Goal: Task Accomplishment & Management: Use online tool/utility

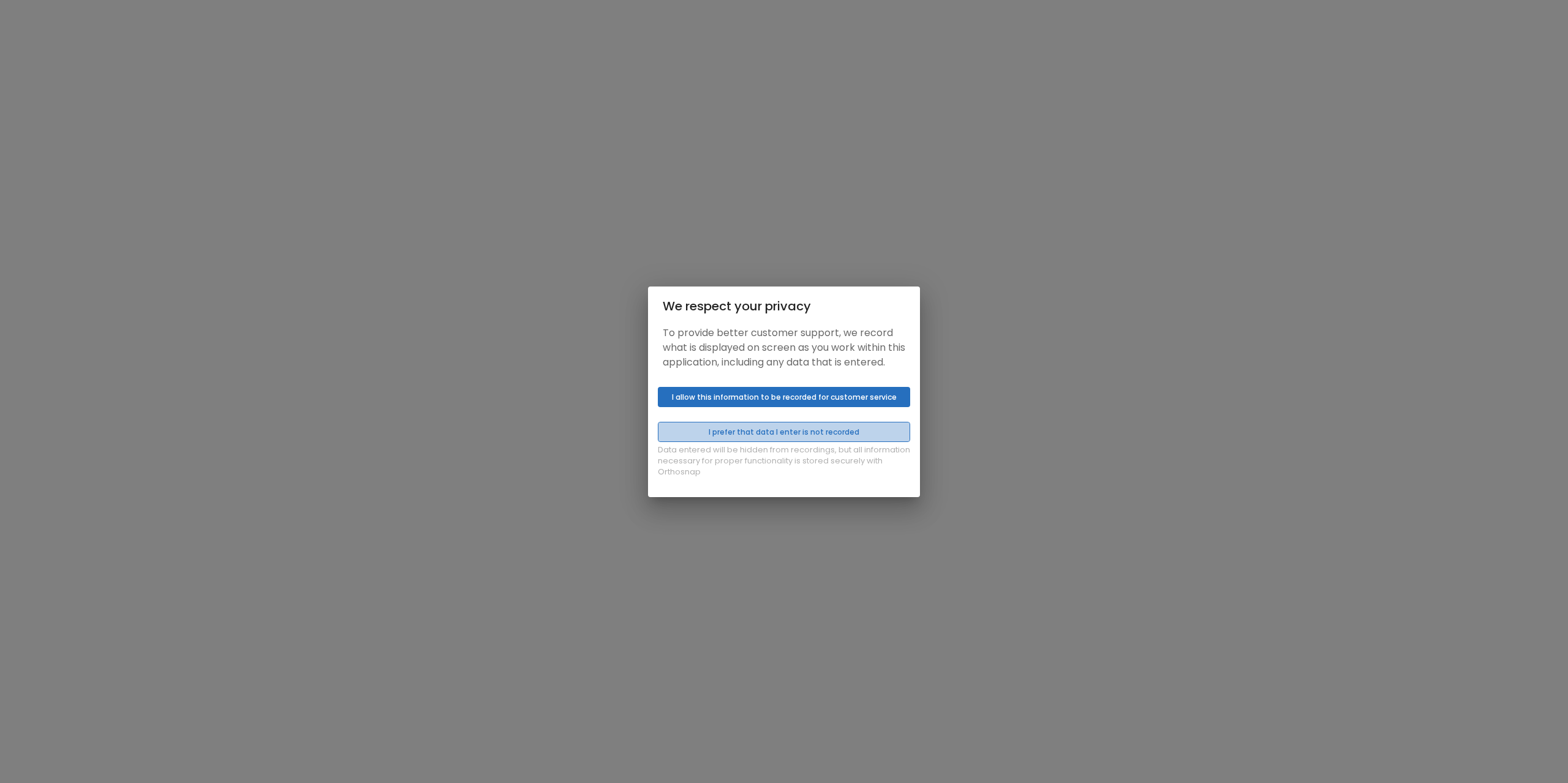
click at [781, 442] on button "I prefer that data I enter is not recorded" at bounding box center [784, 432] width 253 height 20
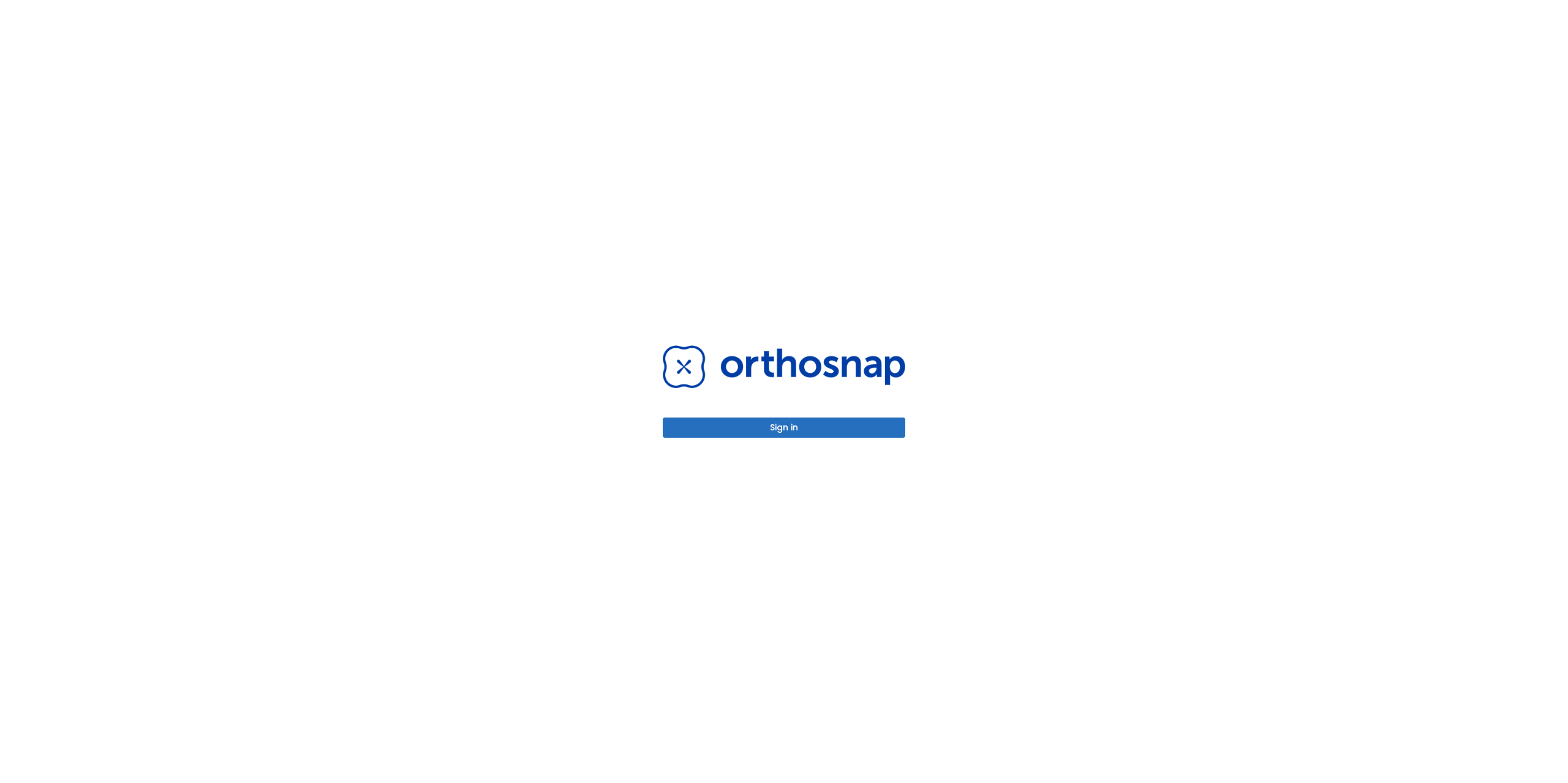
click at [804, 426] on button "Sign in" at bounding box center [783, 427] width 242 height 20
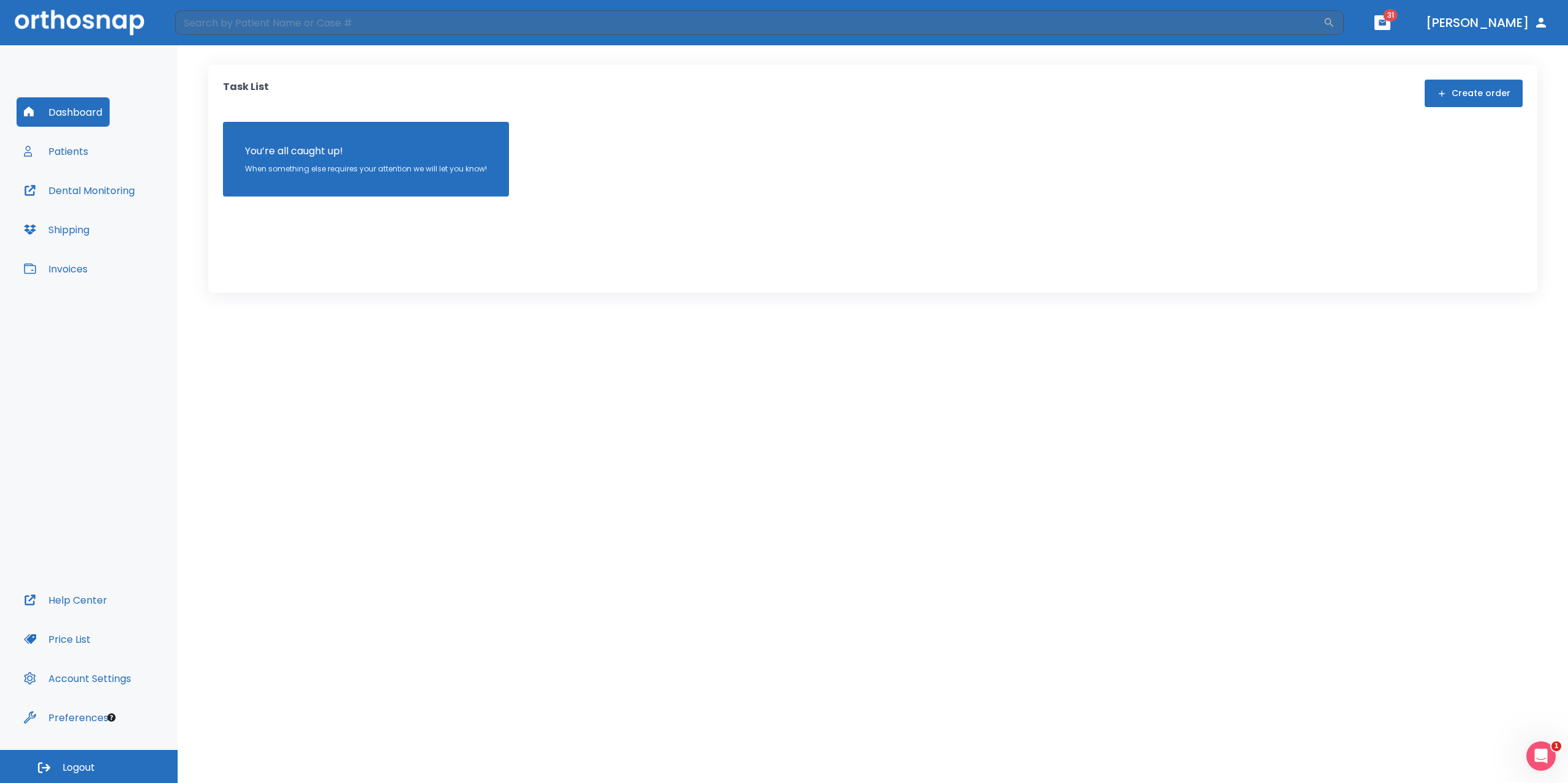
click at [69, 153] on button "Patients" at bounding box center [57, 151] width 79 height 29
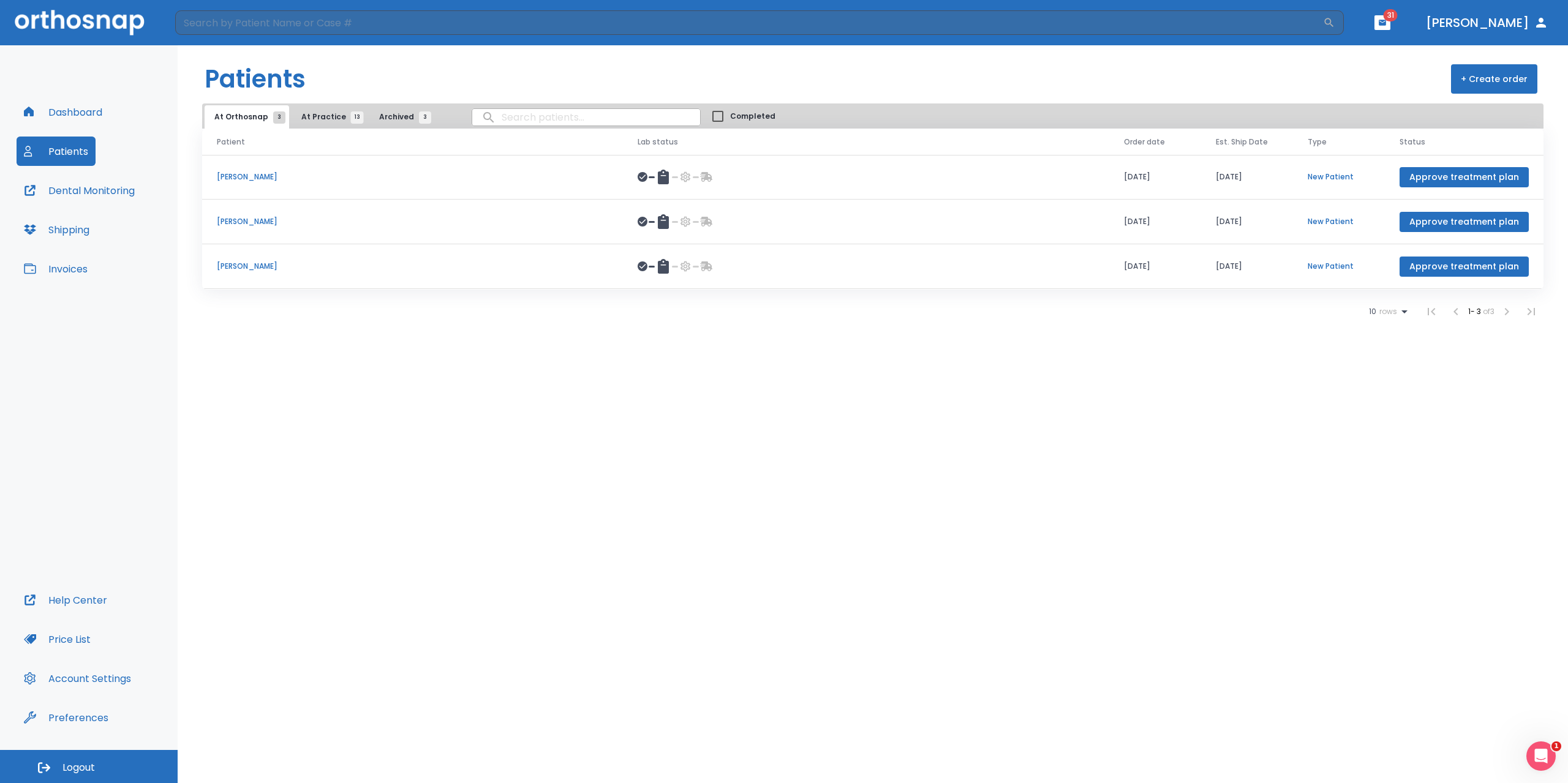
click at [332, 115] on span "At Practice 13" at bounding box center [329, 117] width 56 height 11
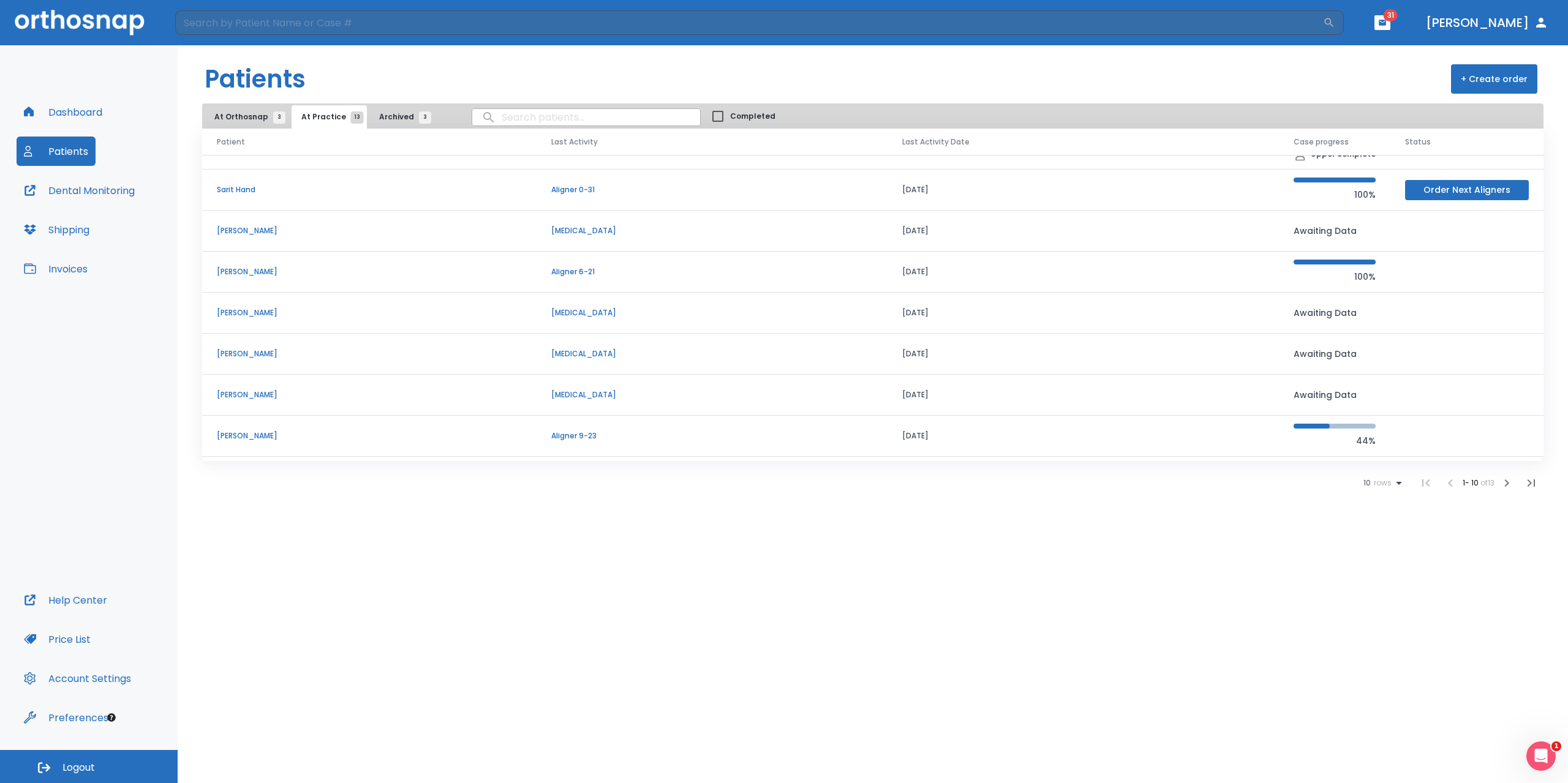
scroll to position [123, 0]
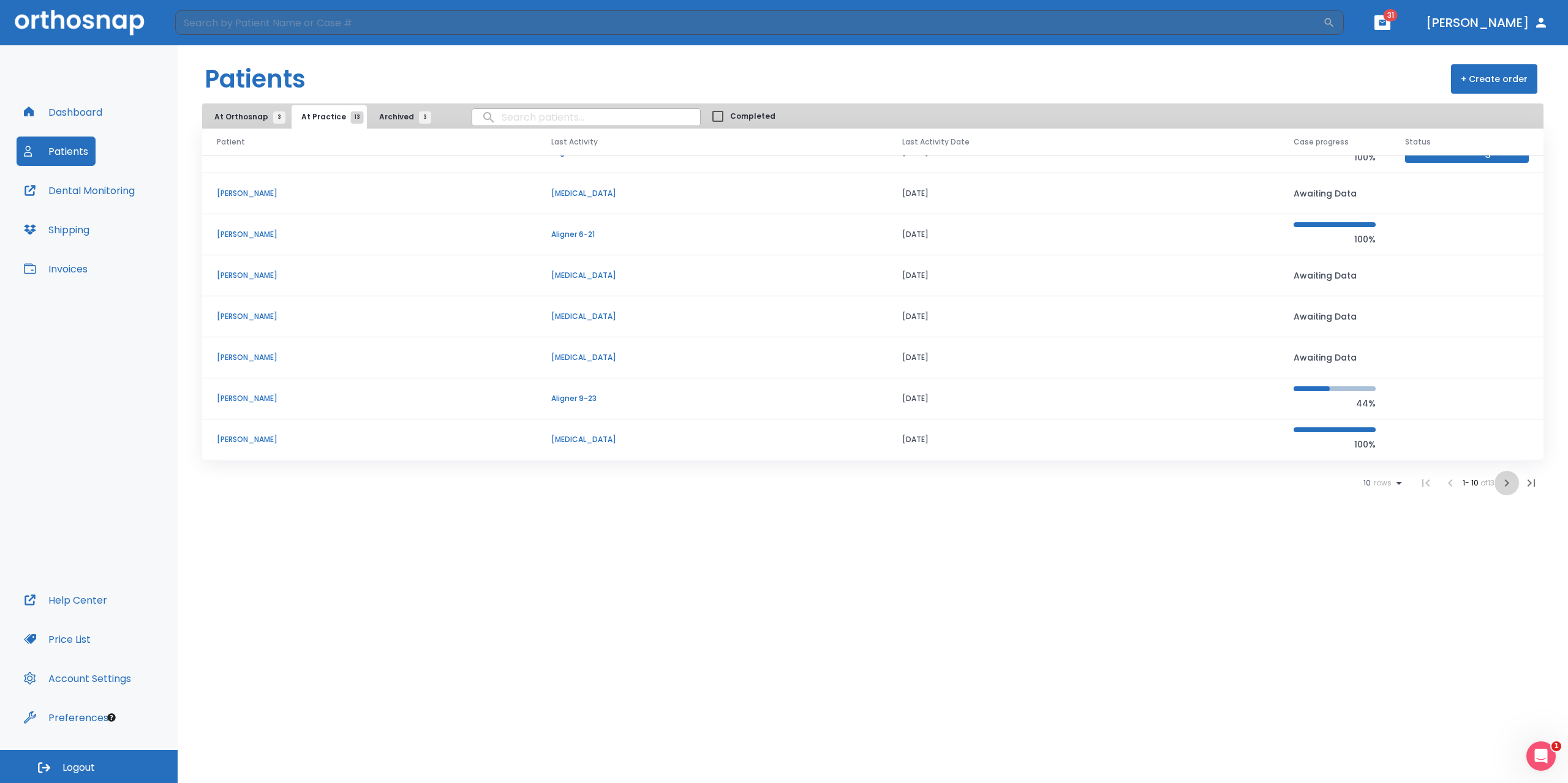
click at [1509, 485] on icon "button" at bounding box center [1507, 483] width 15 height 15
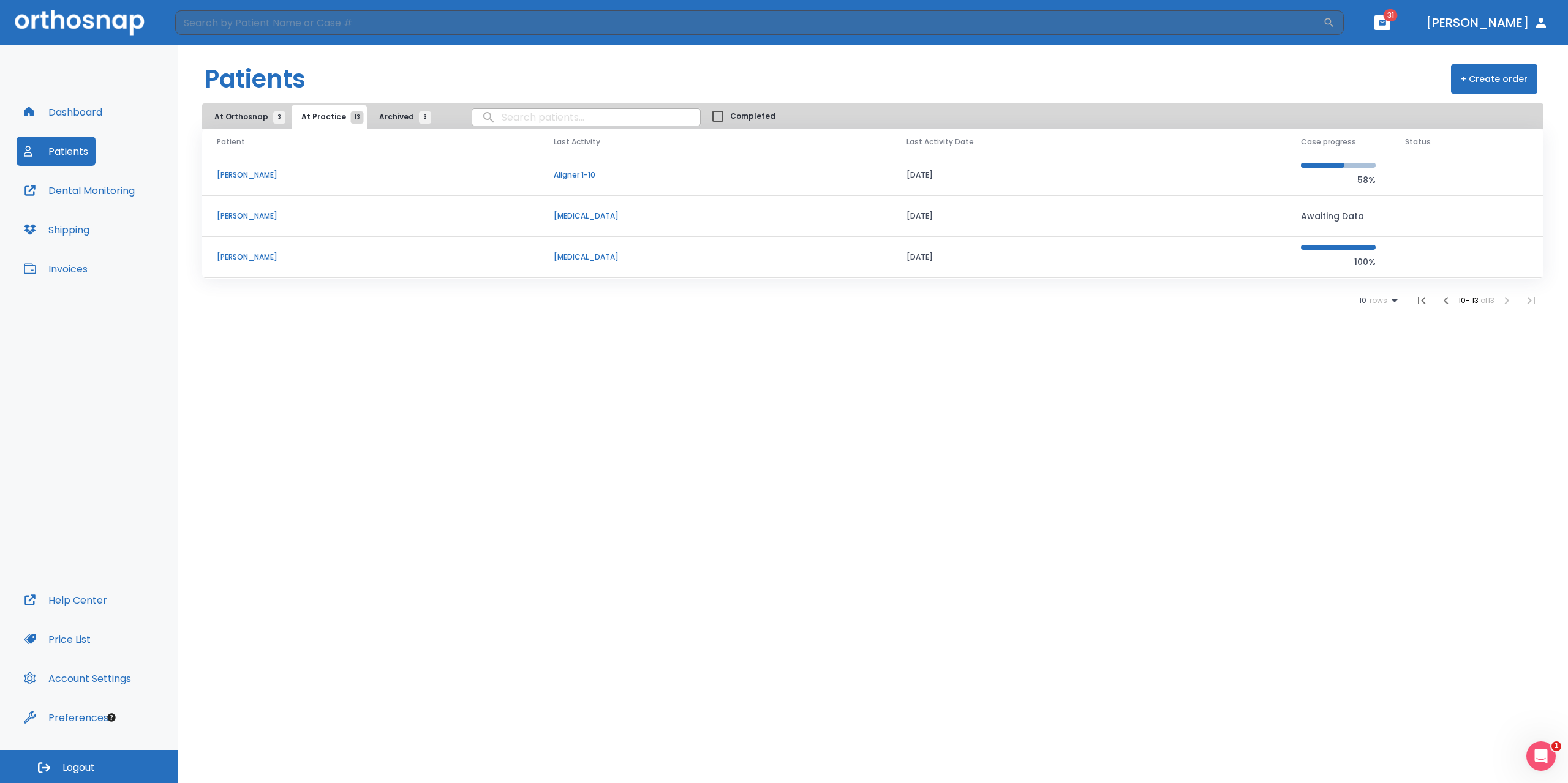
click at [242, 175] on p "[PERSON_NAME]" at bounding box center [370, 175] width 307 height 11
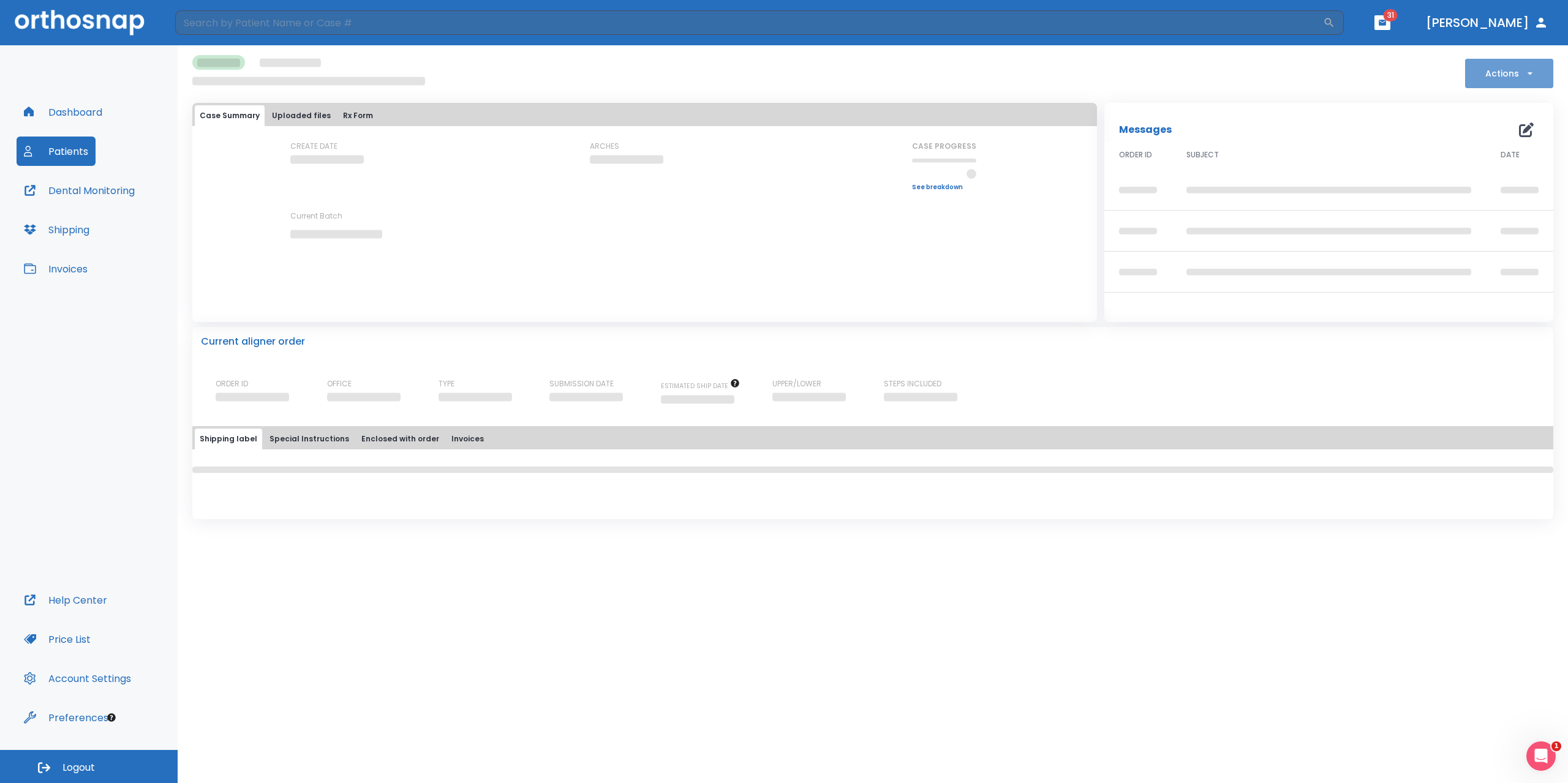
click at [1529, 75] on icon "button" at bounding box center [1529, 73] width 12 height 12
click at [1293, 87] on div at bounding box center [784, 391] width 1568 height 783
click at [61, 152] on button "Patients" at bounding box center [57, 151] width 79 height 29
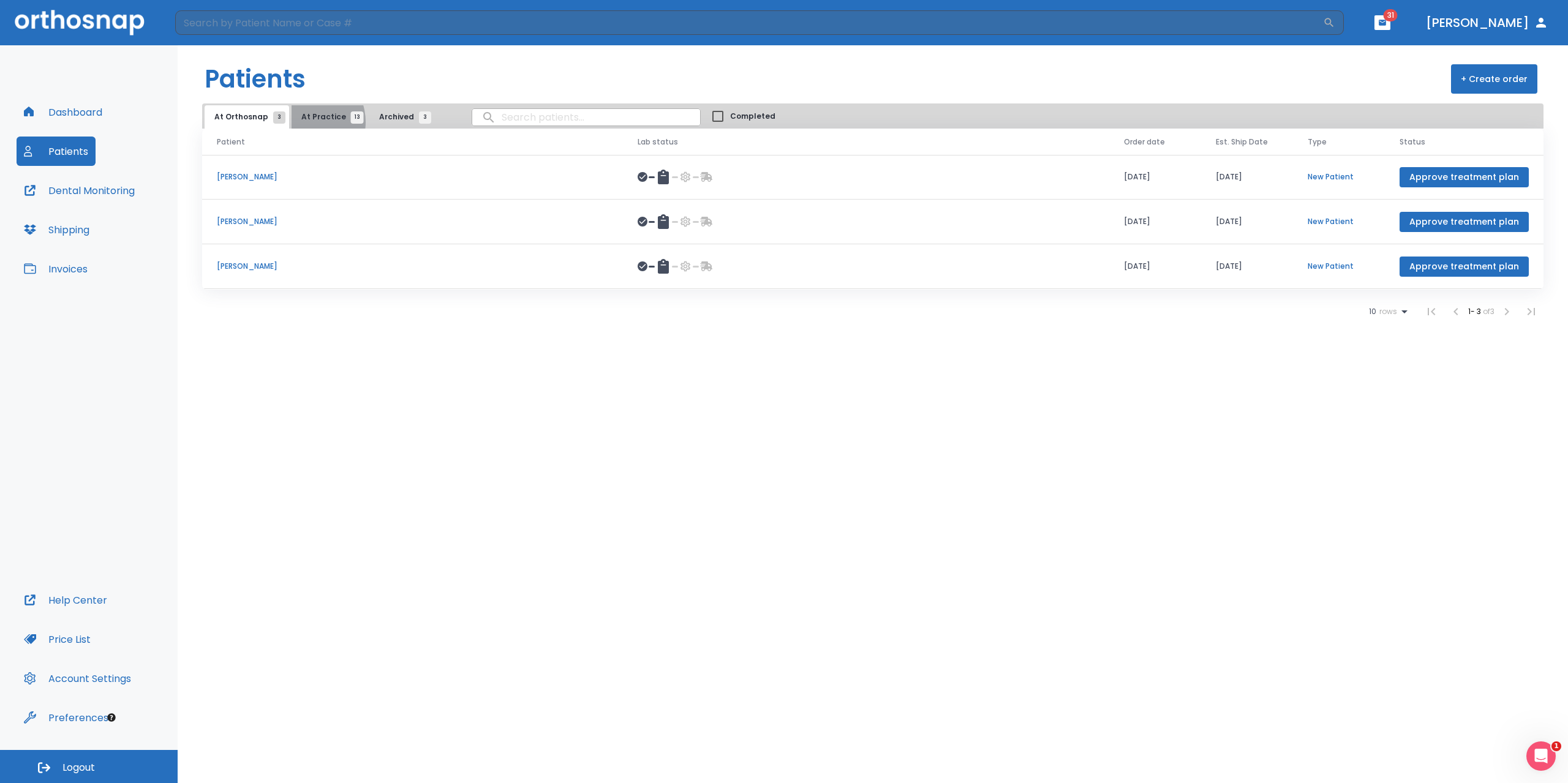
click at [302, 122] on span "At Practice 13" at bounding box center [329, 117] width 56 height 11
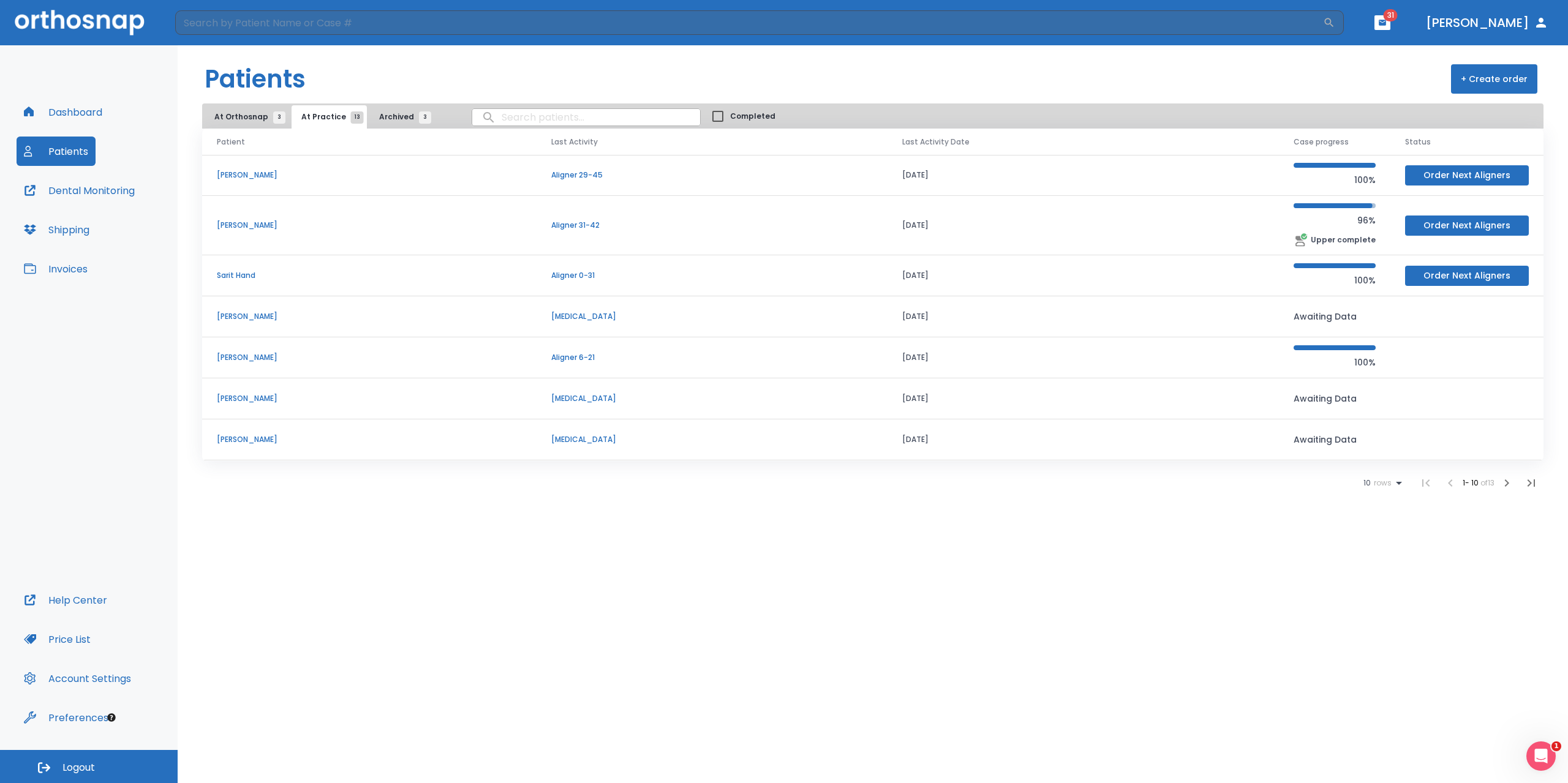
click at [1510, 485] on icon "button" at bounding box center [1507, 483] width 15 height 15
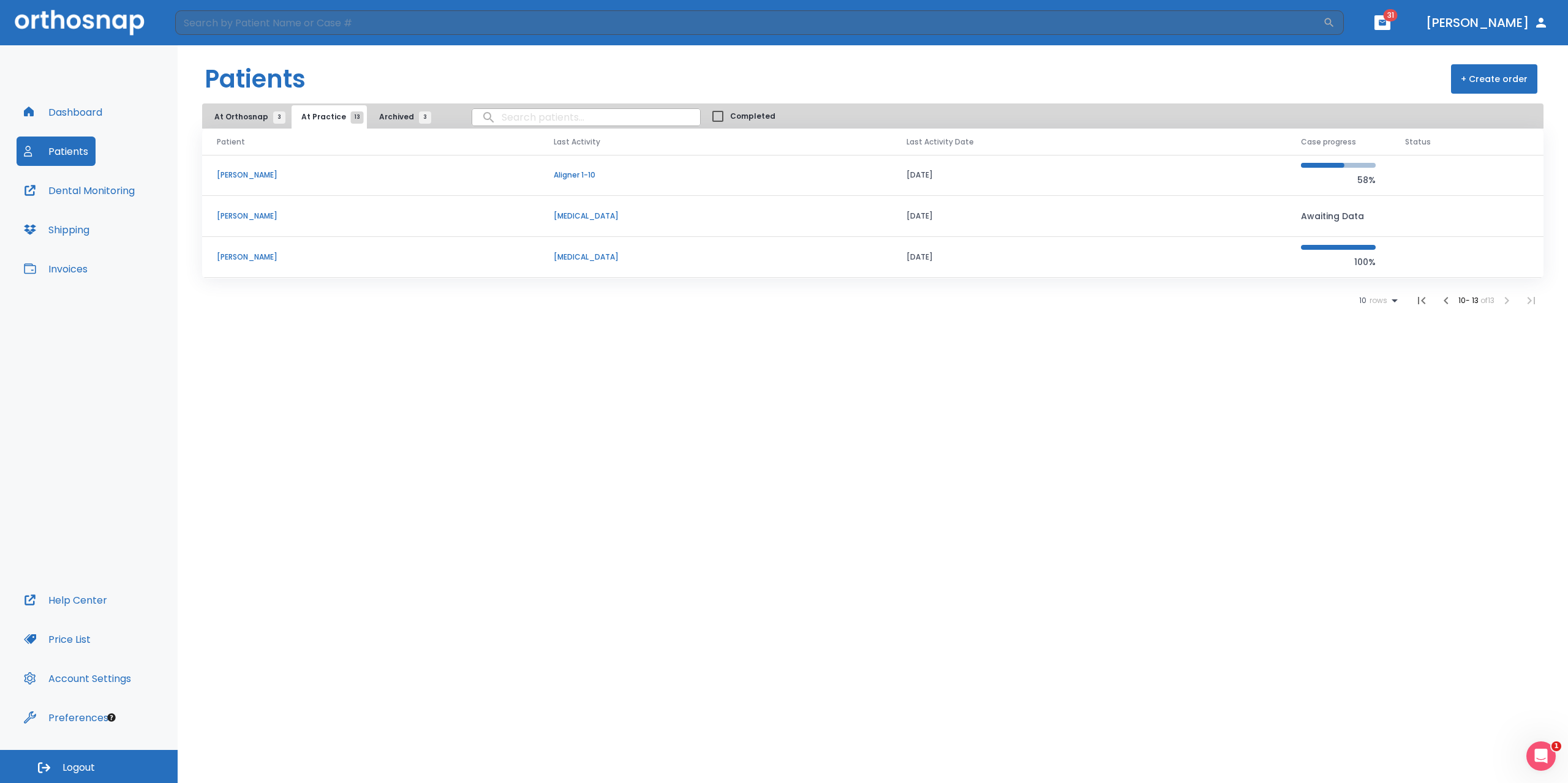
click at [240, 172] on p "[PERSON_NAME]" at bounding box center [370, 175] width 307 height 11
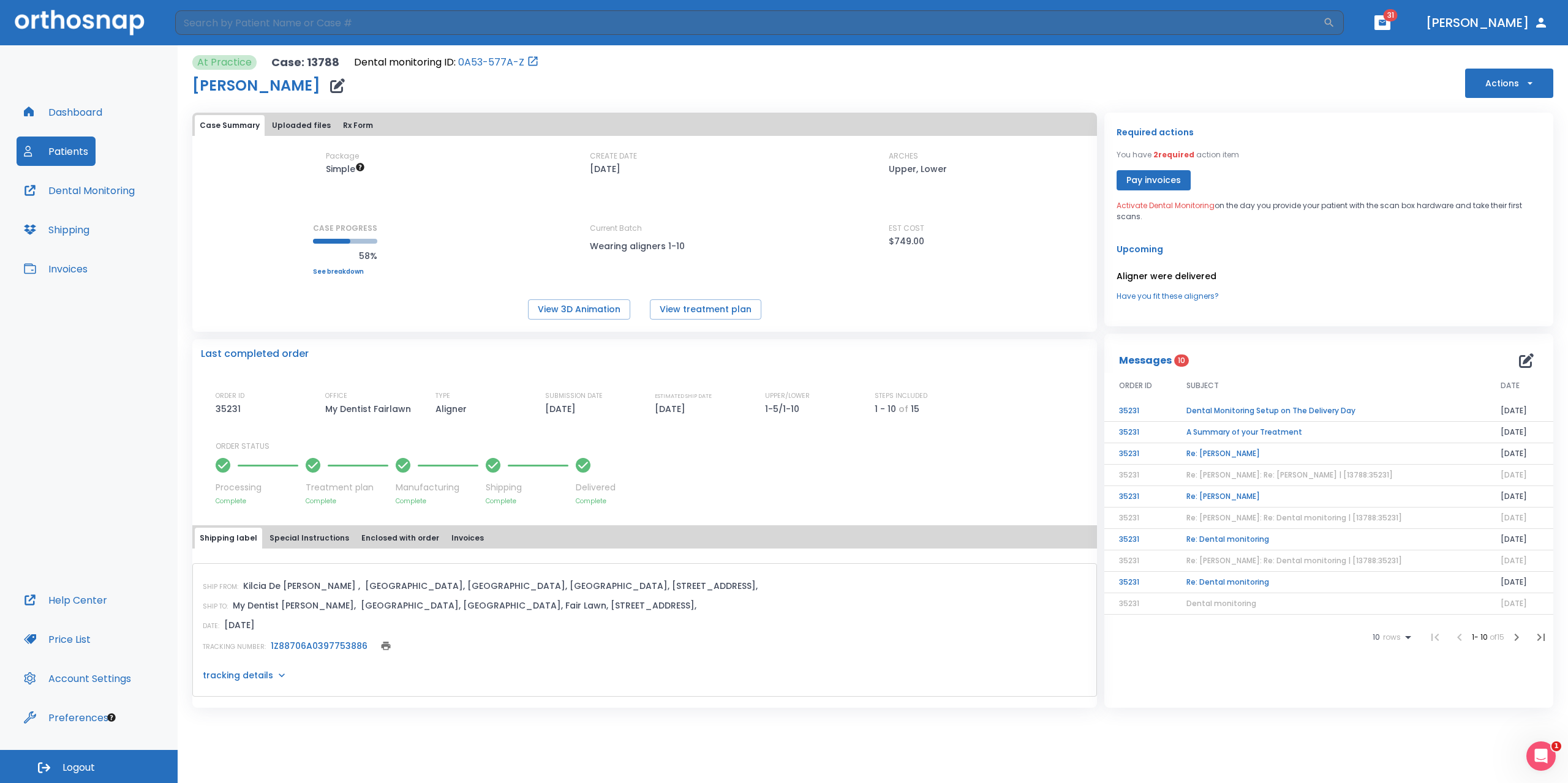
click at [1537, 79] on button "Actions" at bounding box center [1510, 83] width 89 height 29
click at [1351, 130] on div at bounding box center [784, 391] width 1568 height 783
click at [1184, 207] on span "Activate Dental Monitoring" at bounding box center [1166, 205] width 98 height 10
click at [1220, 218] on p "Activate Dental Monitoring on the day you provide your patient with the scan bo…" at bounding box center [1329, 211] width 424 height 22
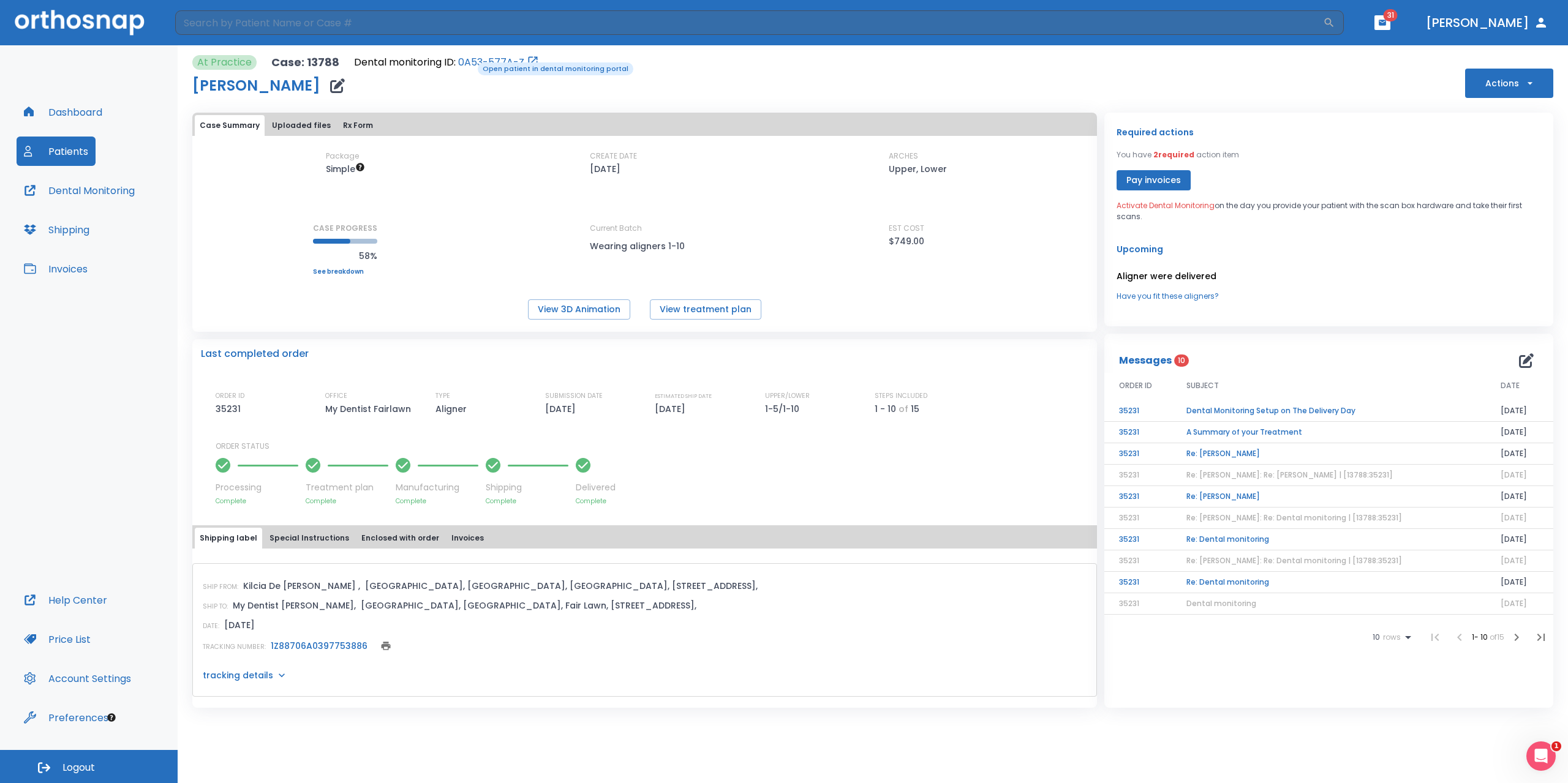
click at [469, 61] on link "0A53-577A-Z" at bounding box center [491, 62] width 66 height 15
click at [1532, 77] on icon "button" at bounding box center [1529, 83] width 12 height 12
click at [1396, 167] on div at bounding box center [784, 391] width 1568 height 783
